Goal: Navigation & Orientation: Understand site structure

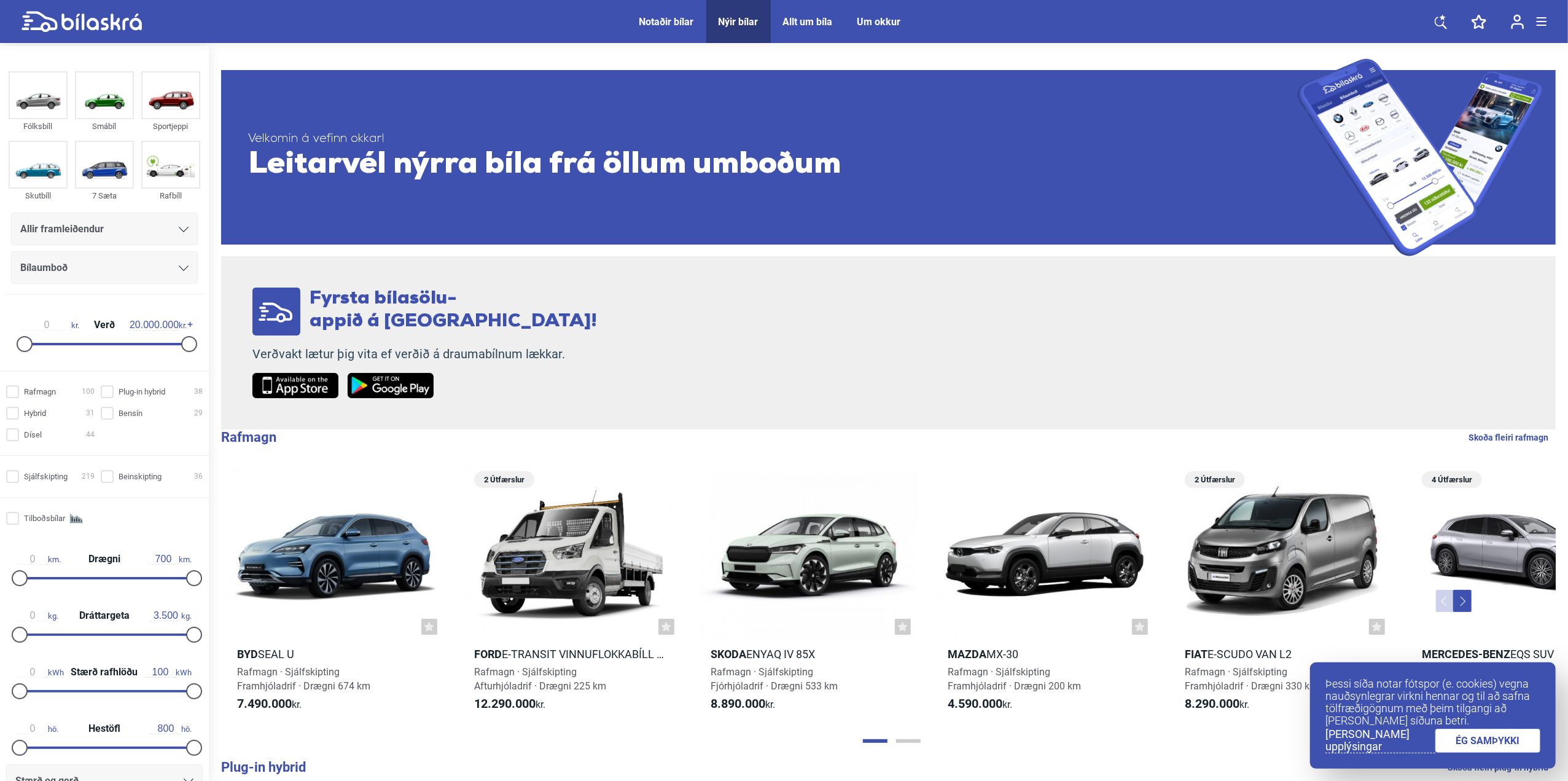
click at [665, 14] on span "Notaðir bílar" at bounding box center [667, 21] width 80 height 43
click at [665, 19] on div "Notaðir bílar" at bounding box center [666, 21] width 55 height 12
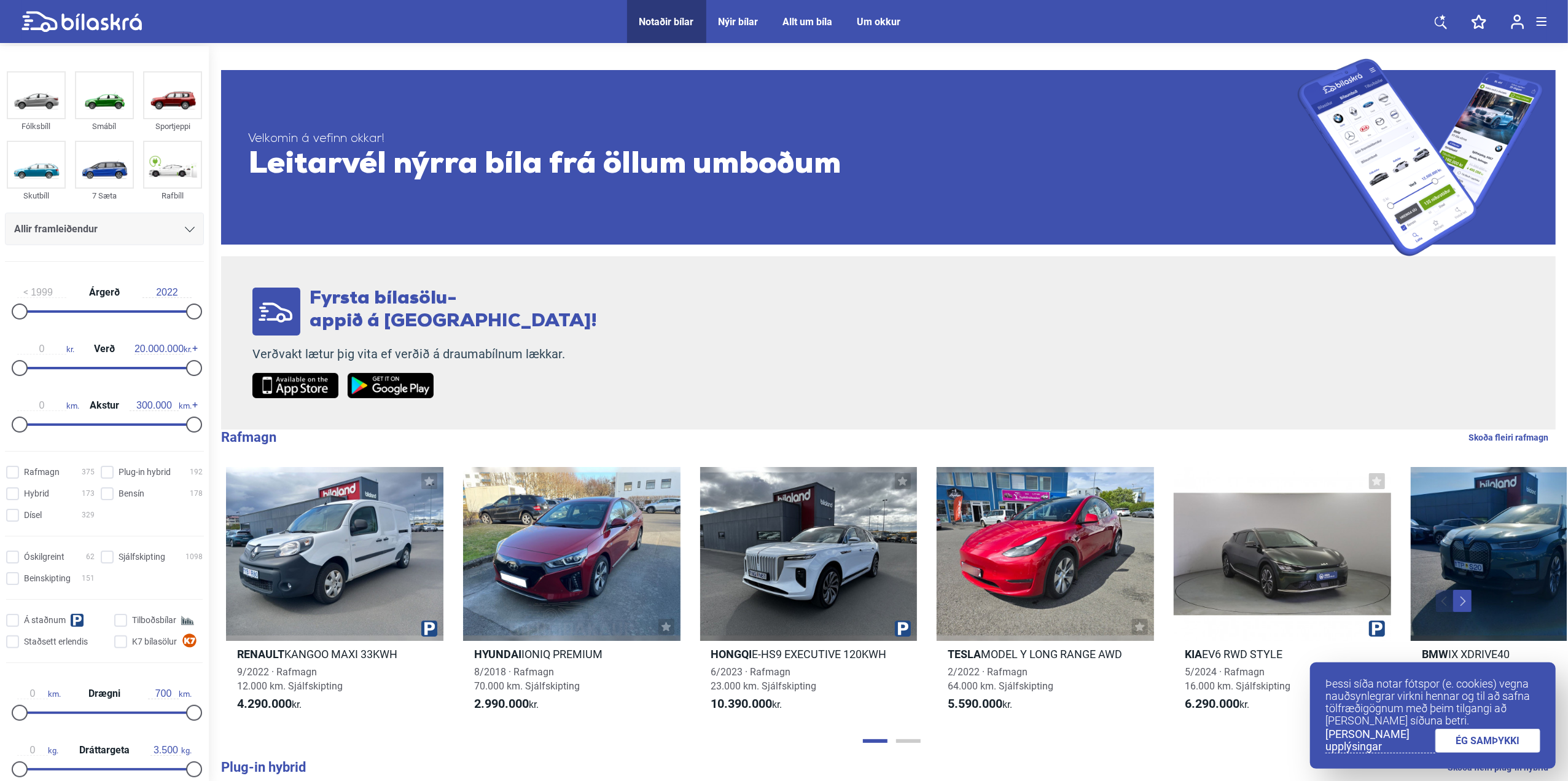
click at [803, 17] on div "Allt um bíla" at bounding box center [808, 21] width 50 height 12
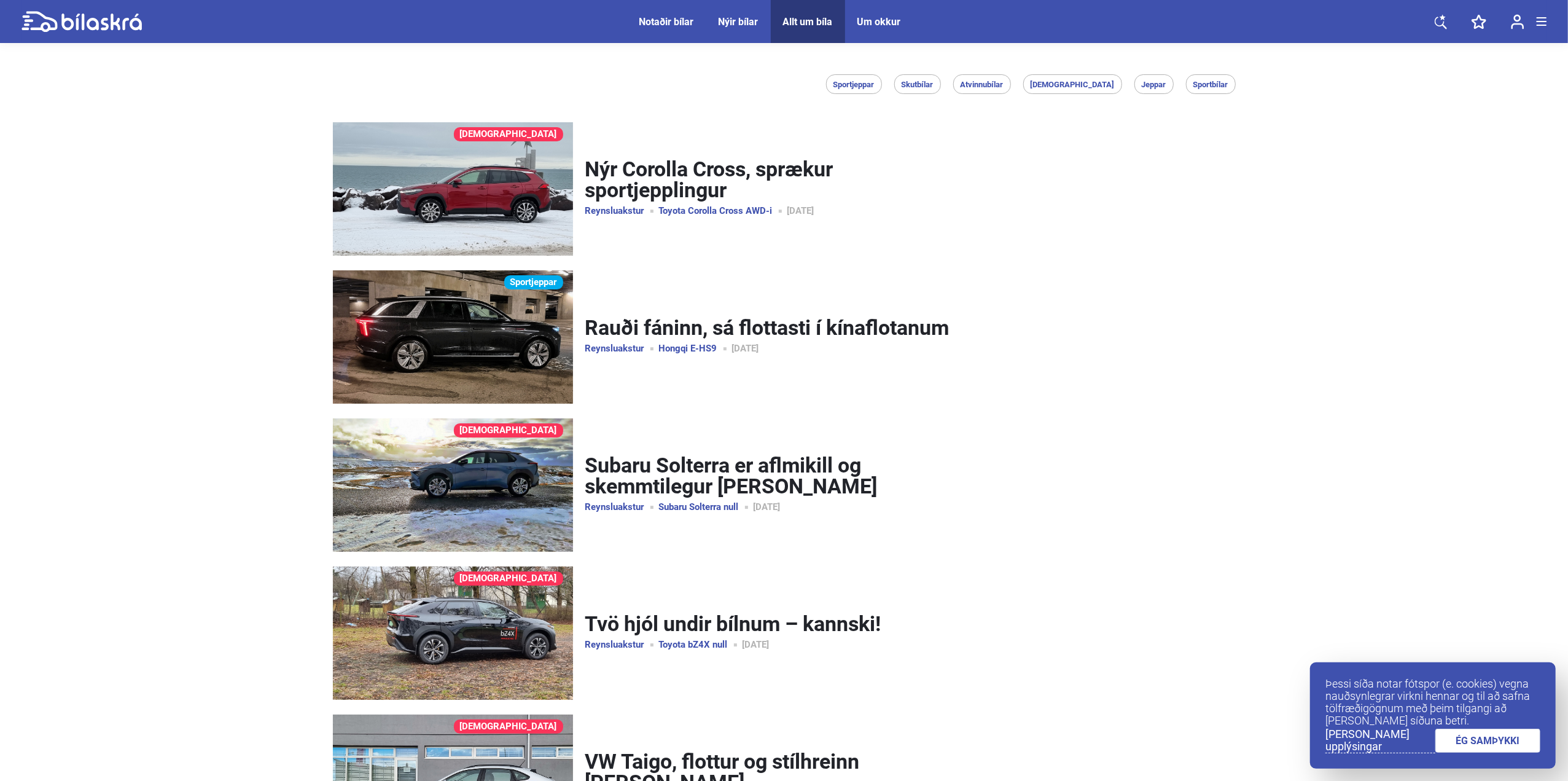
click at [873, 22] on div "Um okkur" at bounding box center [879, 21] width 44 height 12
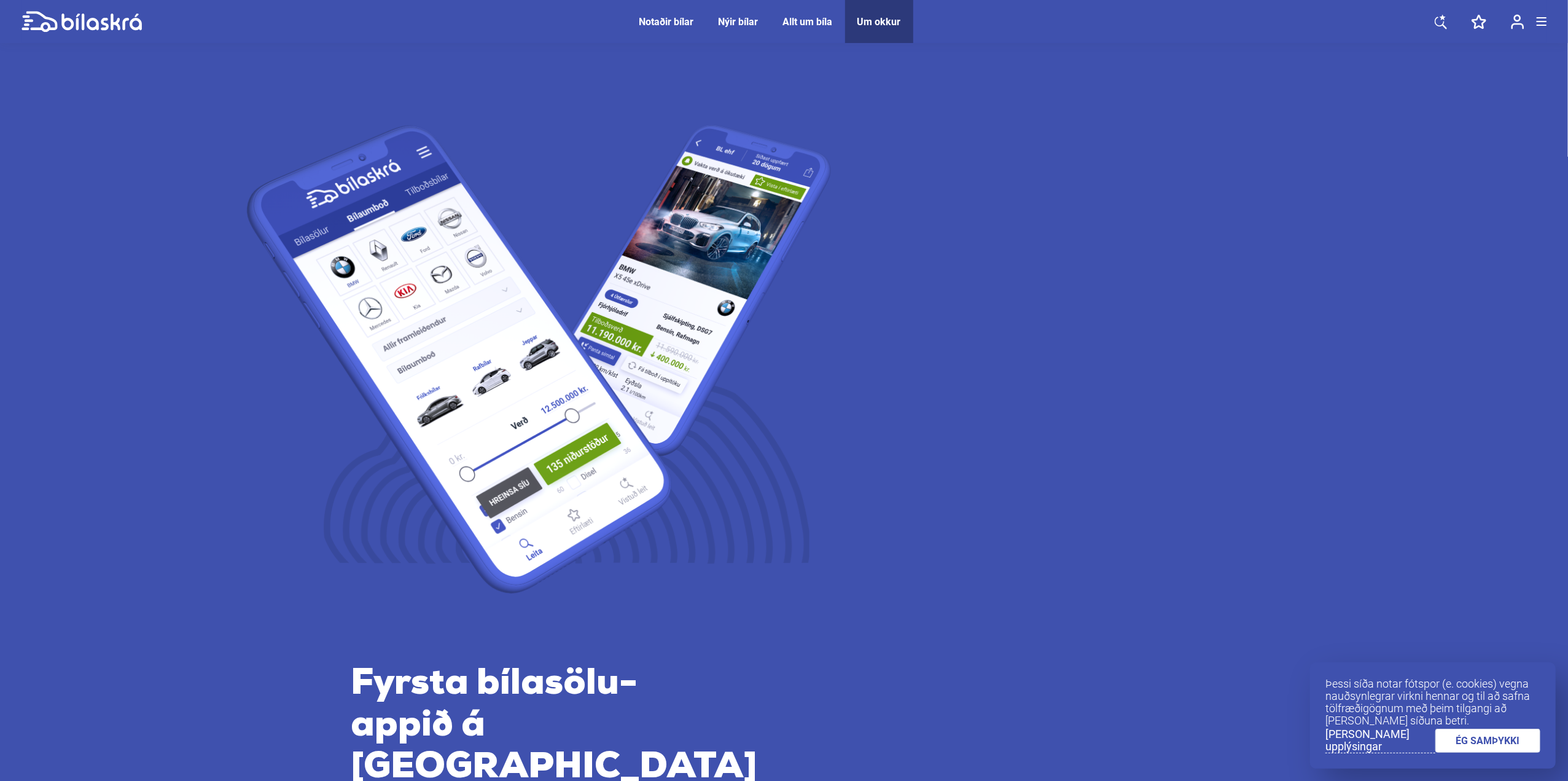
click at [817, 22] on div "Allt um bíla" at bounding box center [808, 21] width 50 height 12
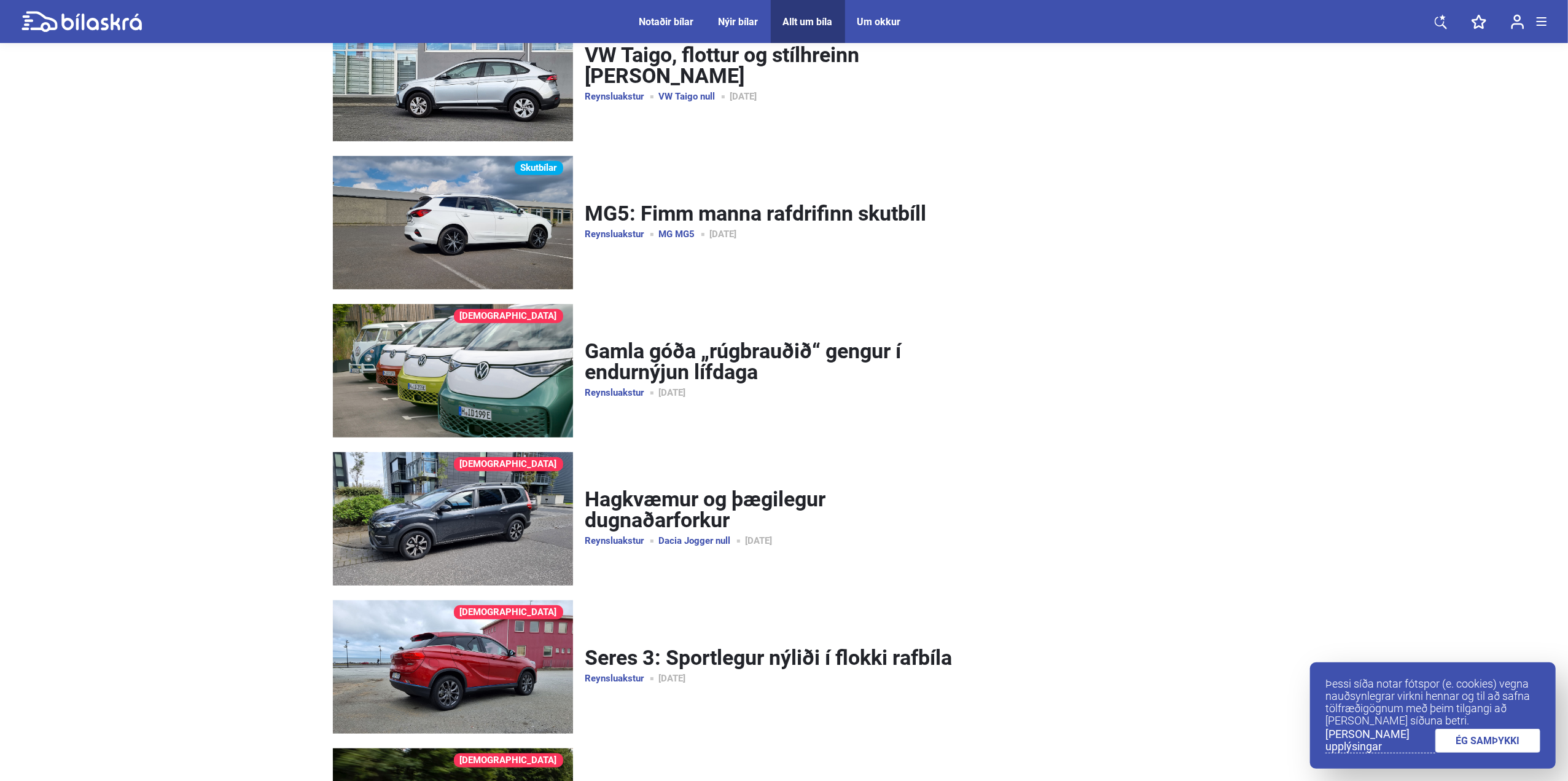
scroll to position [590, 0]
